Goal: Task Accomplishment & Management: Manage account settings

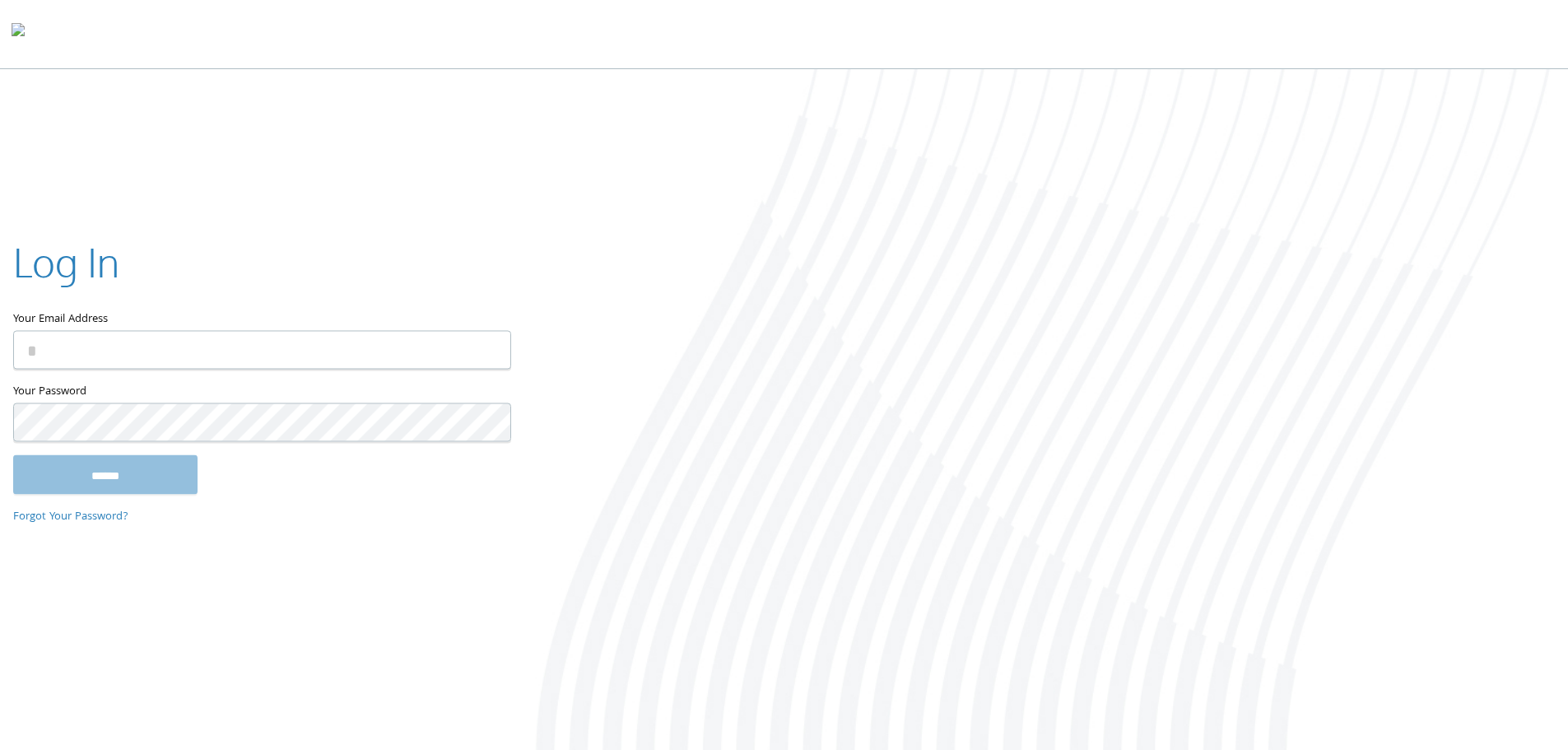
click at [205, 361] on input "Your Email Address" at bounding box center [262, 350] width 498 height 39
type input "**********"
click at [13, 454] on input "******" at bounding box center [104, 474] width 185 height 39
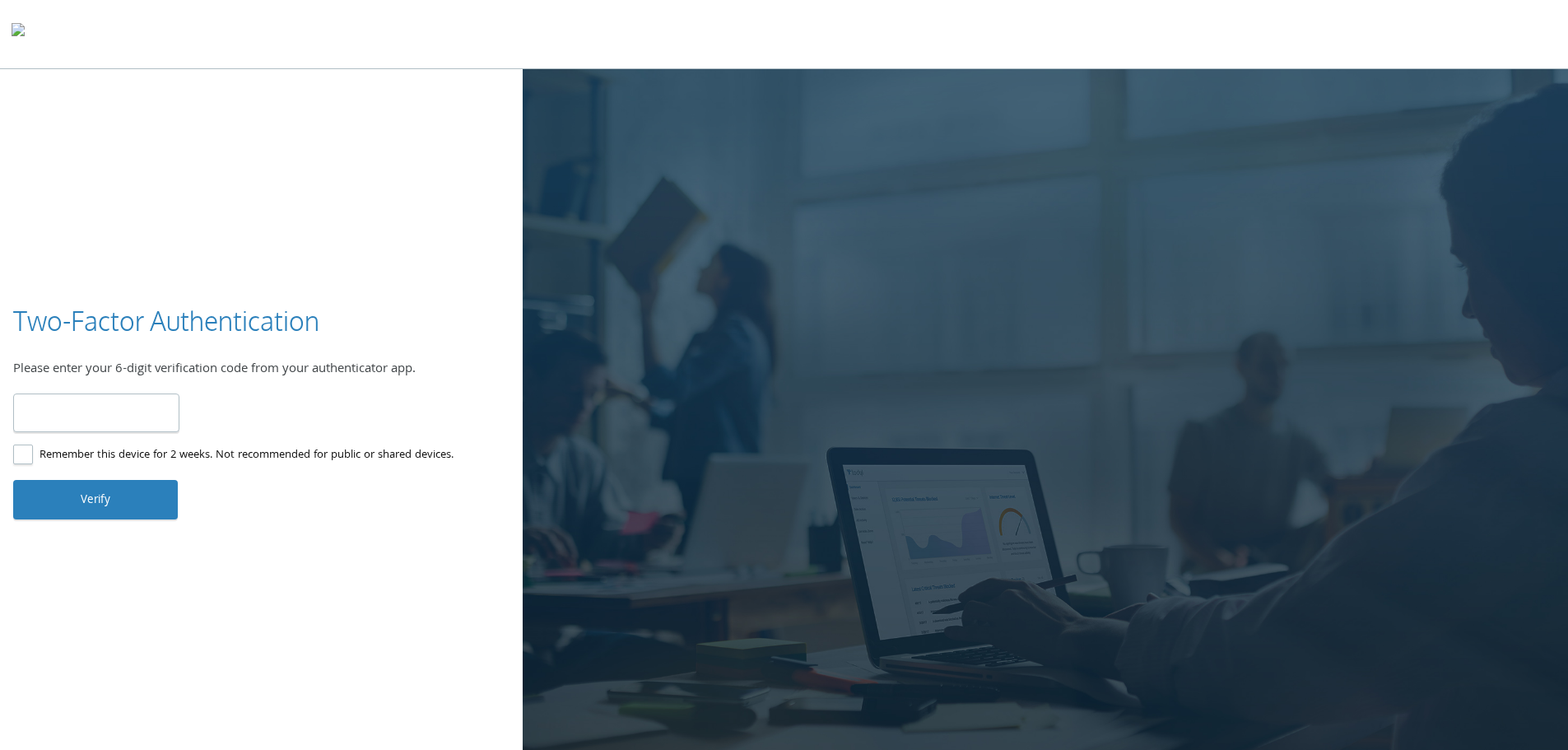
type input "******"
